Goal: Task Accomplishment & Management: Manage account settings

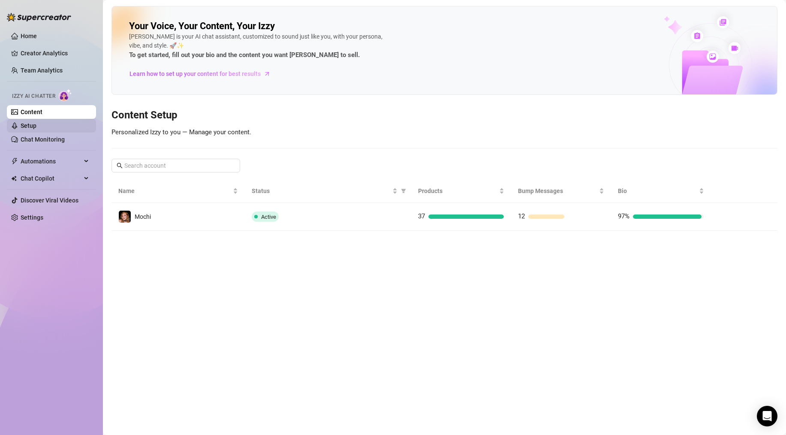
click at [33, 125] on link "Setup" at bounding box center [29, 125] width 16 height 7
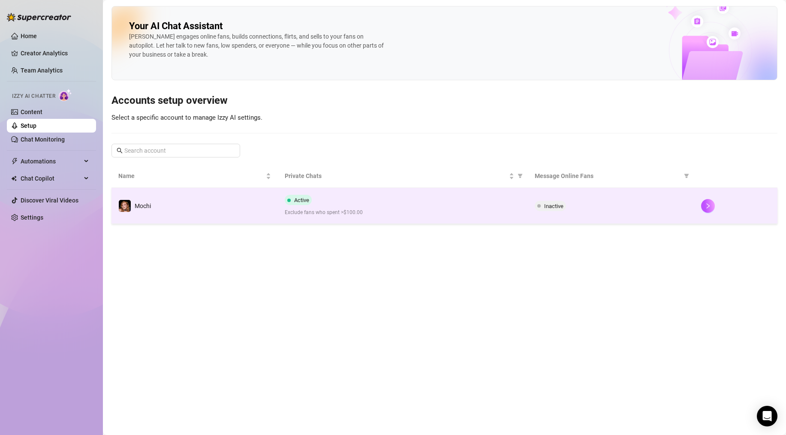
click at [356, 207] on div "Active Exclude fans who spent >$100.00" at bounding box center [403, 206] width 236 height 22
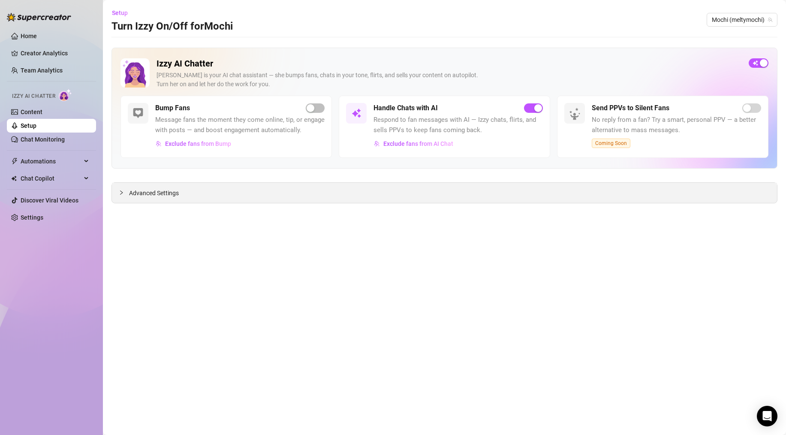
click at [161, 196] on span "Advanced Settings" at bounding box center [154, 192] width 50 height 9
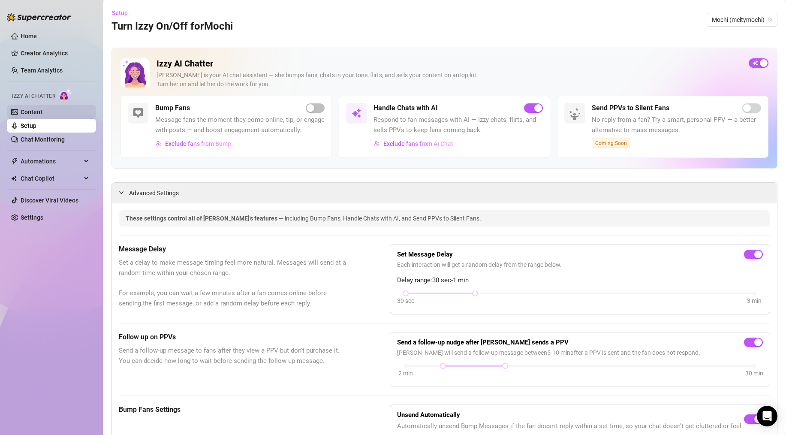
click at [38, 111] on link "Content" at bounding box center [32, 112] width 22 height 7
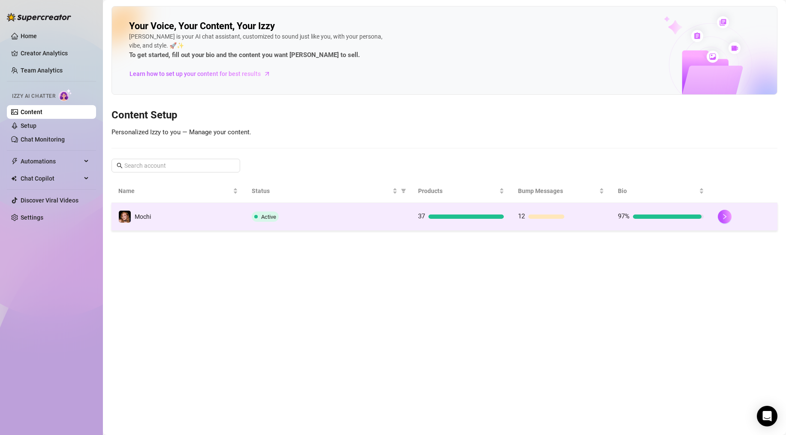
click at [359, 212] on div "Active" at bounding box center [328, 216] width 153 height 10
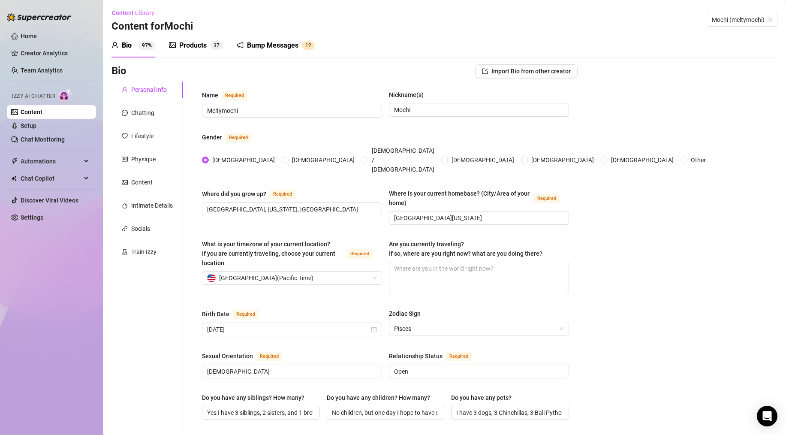
click at [179, 45] on div "Products" at bounding box center [192, 45] width 27 height 10
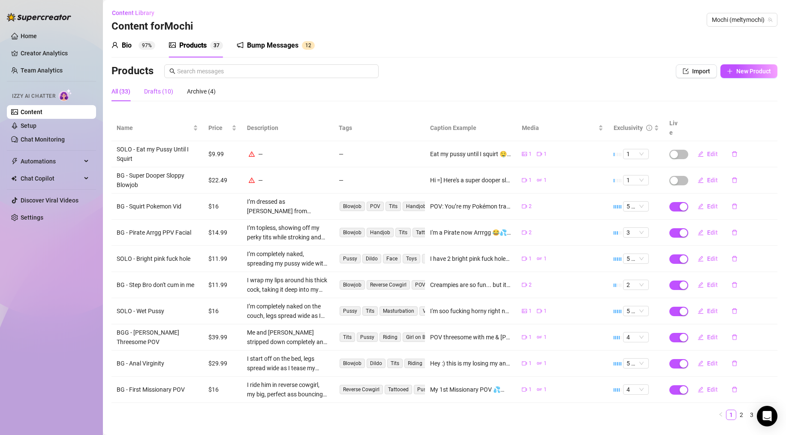
click at [163, 91] on div "Drafts (10)" at bounding box center [158, 91] width 29 height 9
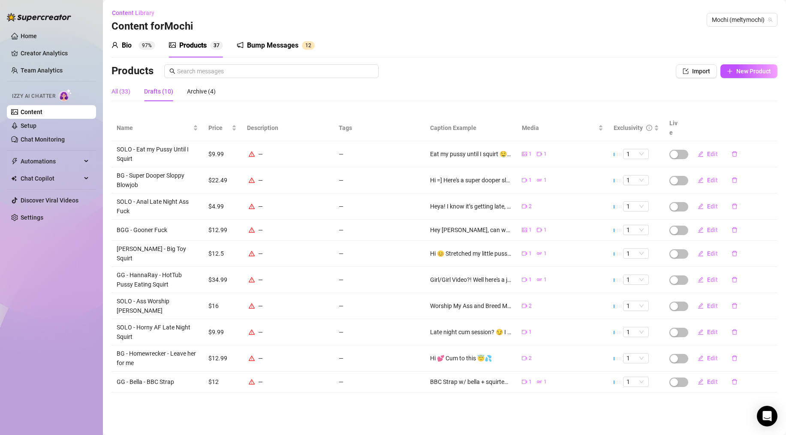
click at [120, 91] on div "All (33)" at bounding box center [121, 91] width 19 height 9
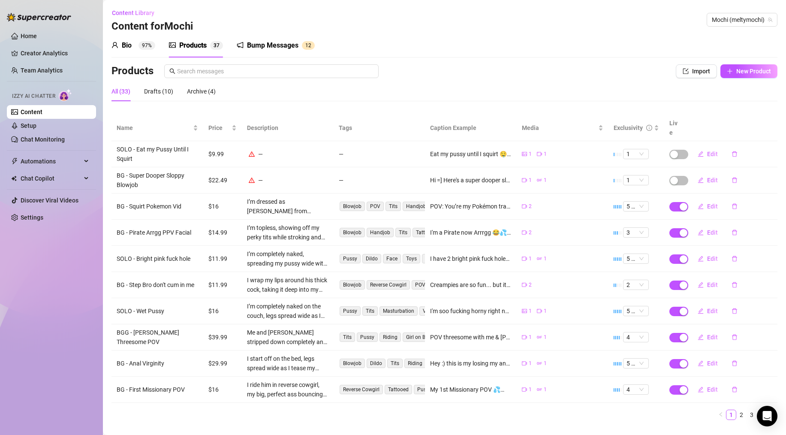
click at [120, 90] on div "All (33)" at bounding box center [121, 91] width 19 height 9
click at [145, 91] on div "Drafts (10)" at bounding box center [158, 91] width 29 height 9
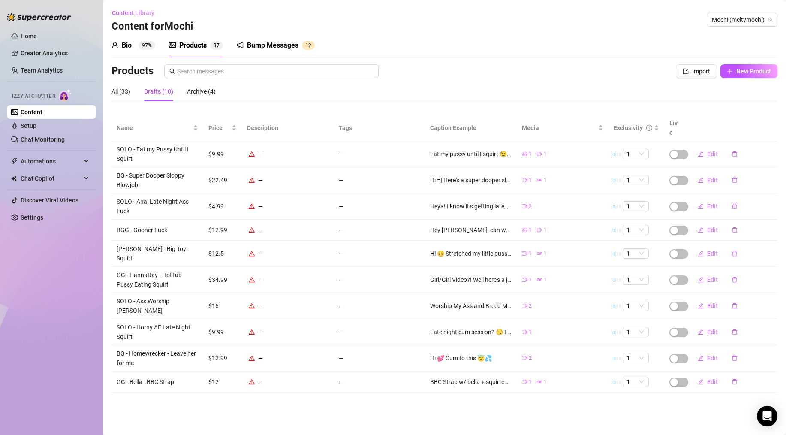
click at [185, 44] on div "Products" at bounding box center [192, 45] width 27 height 10
click at [127, 88] on div "All (33)" at bounding box center [121, 91] width 19 height 9
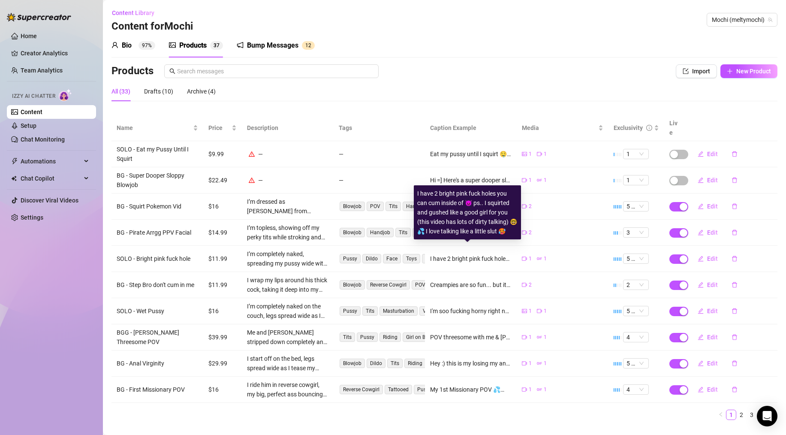
click at [498, 254] on div "I have 2 bright pink fuck holes you can cum inside of 😈 ps.. I squirted and gus…" at bounding box center [471, 258] width 82 height 9
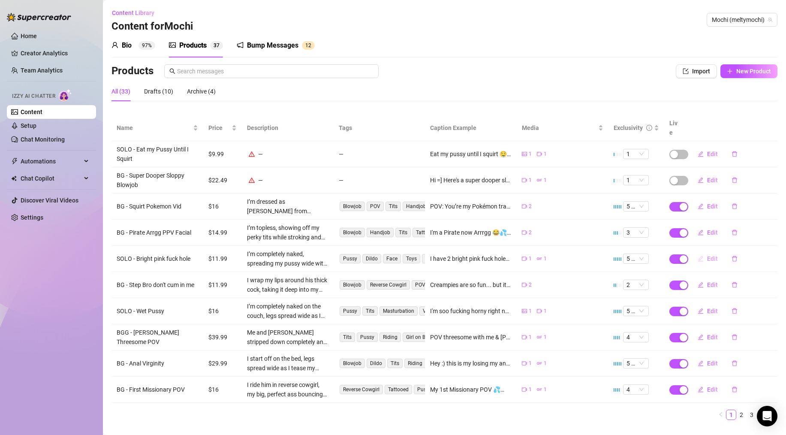
click at [707, 255] on span "Edit" at bounding box center [712, 258] width 11 height 7
type textarea "I have 2 bright pink fuck holes you can cum inside of 😈 ps.. I squirted and gus…"
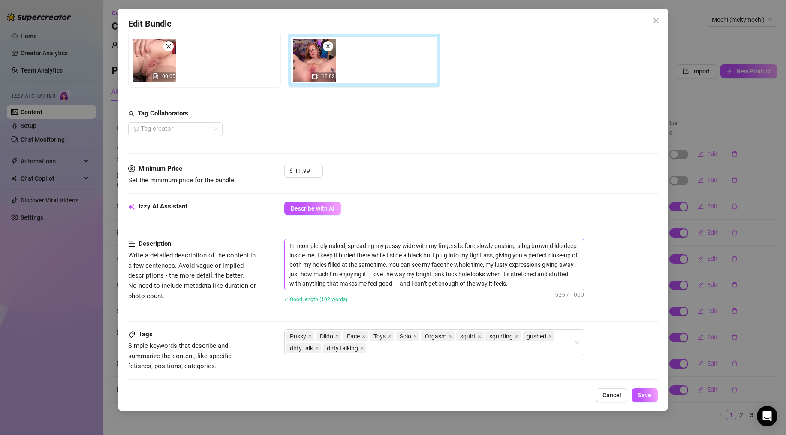
scroll to position [159, 0]
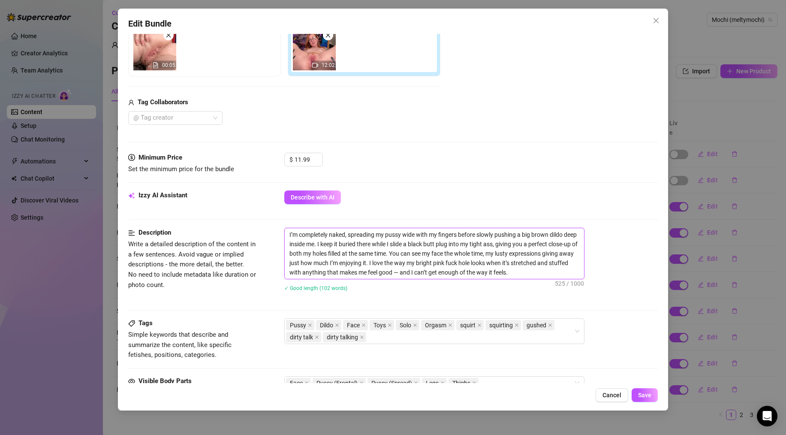
drag, startPoint x: 332, startPoint y: 240, endPoint x: 464, endPoint y: 270, distance: 134.6
click at [464, 270] on textarea "I’m completely naked, spreading my pussy wide with my fingers before slowly pus…" at bounding box center [434, 253] width 299 height 51
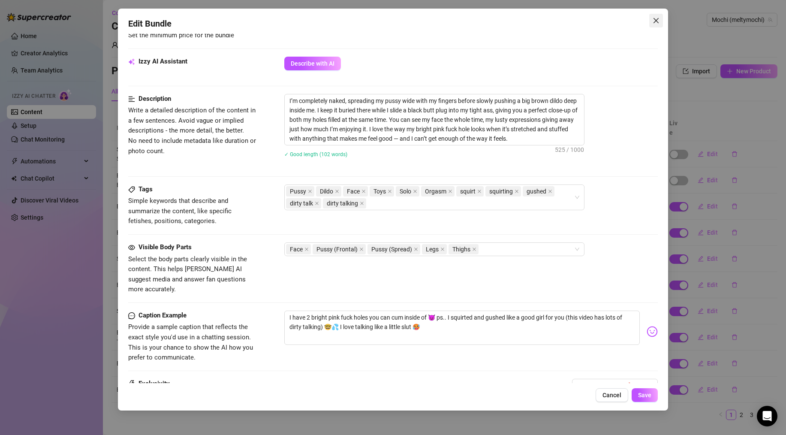
click at [659, 21] on icon "close" at bounding box center [656, 20] width 7 height 7
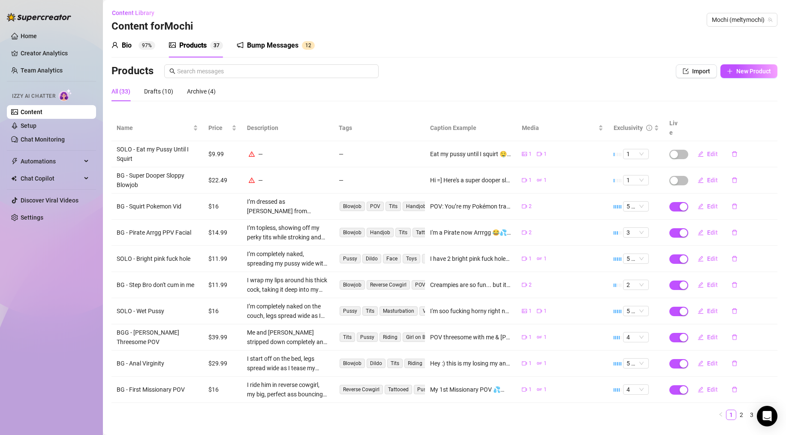
click at [611, 73] on div "Products" at bounding box center [376, 71] width 528 height 14
click at [449, 45] on div "Bio 97% Products 3 7 Bump Messages 1 2" at bounding box center [445, 45] width 666 height 24
click at [764, 389] on icon "Open Intercom Messenger" at bounding box center [767, 416] width 10 height 11
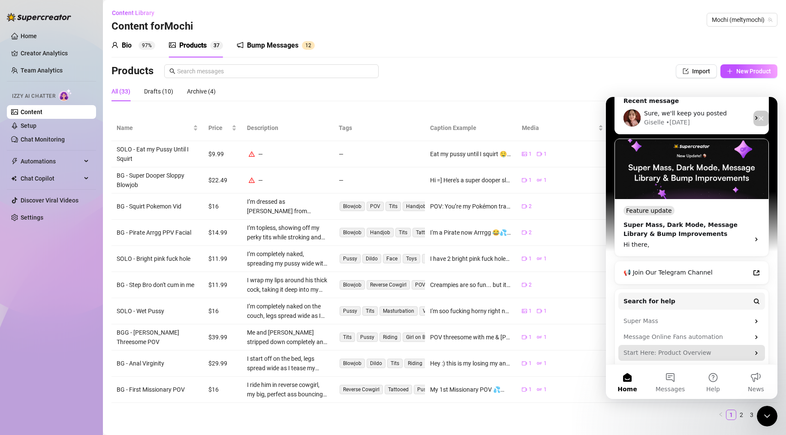
scroll to position [0, 0]
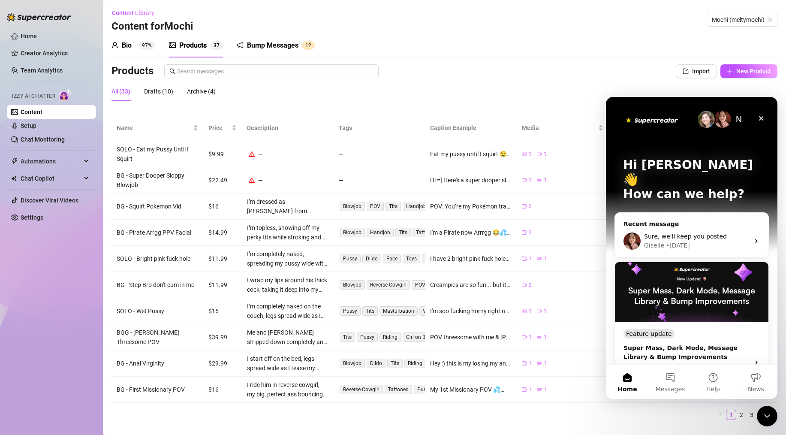
click at [625, 28] on div "Content Library Content for [PERSON_NAME] (meltymochi)" at bounding box center [445, 19] width 666 height 27
click at [761, 120] on icon "Close" at bounding box center [761, 118] width 7 height 7
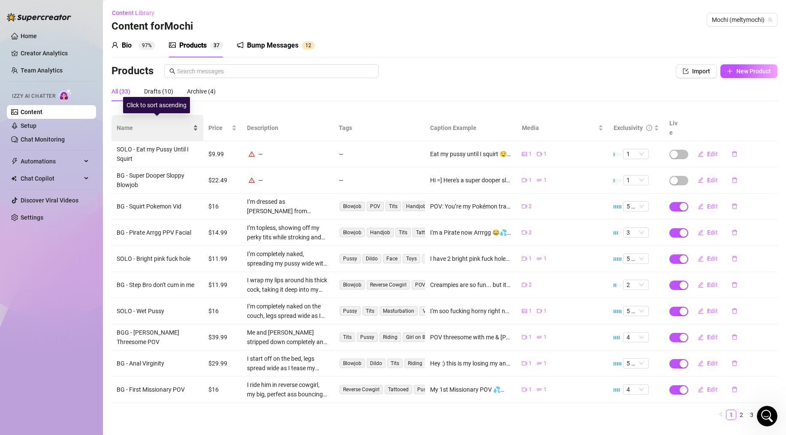
click at [142, 123] on span "Name" at bounding box center [154, 127] width 75 height 9
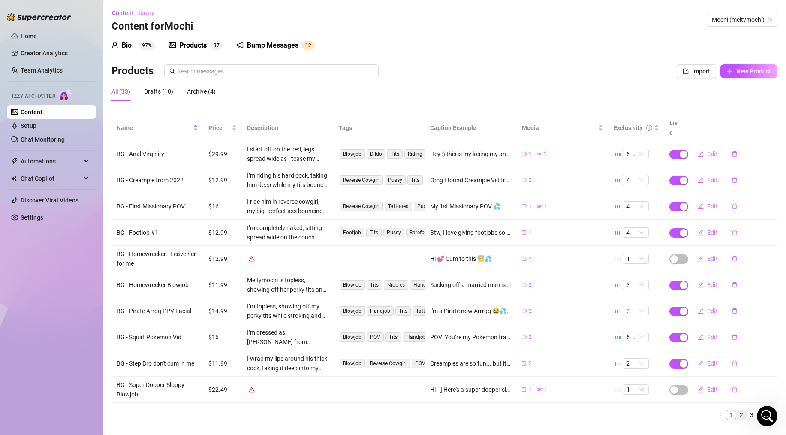
click at [737, 389] on link "2" at bounding box center [741, 414] width 9 height 9
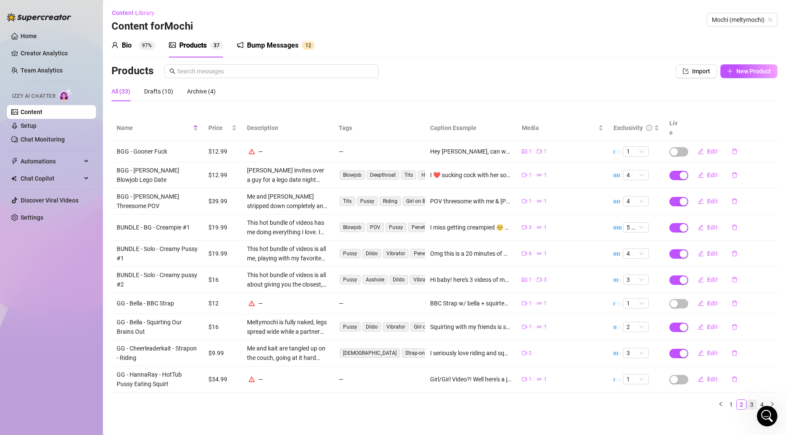
click at [752, 389] on link "3" at bounding box center [751, 404] width 9 height 9
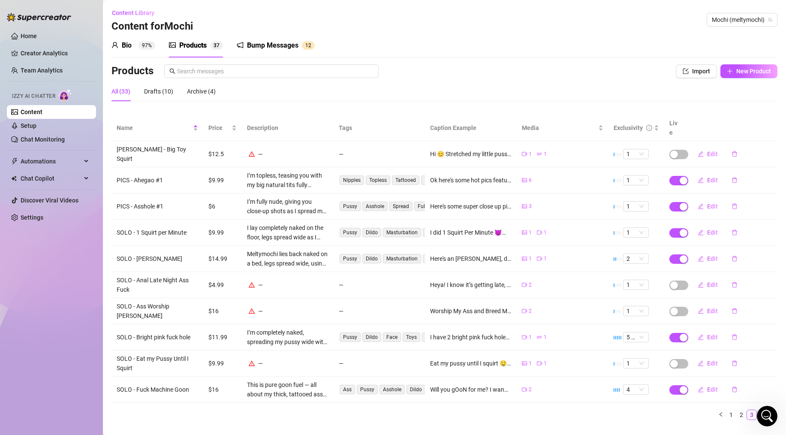
click at [763, 389] on link "4" at bounding box center [762, 414] width 9 height 9
